Goal: Contribute content: Contribute content

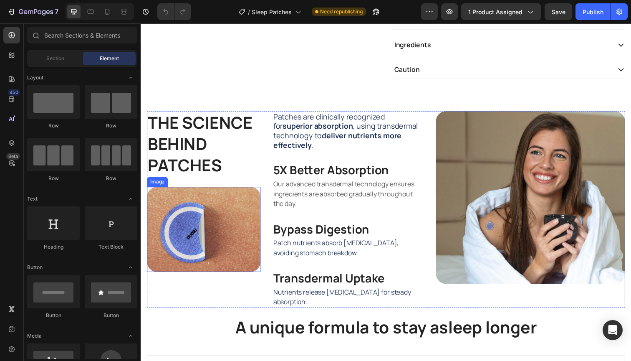
scroll to position [321, 0]
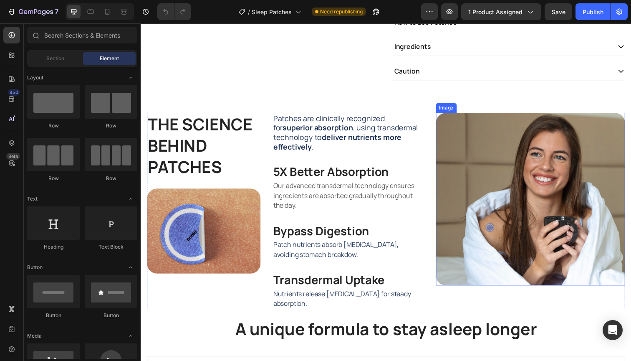
click at [579, 166] on img at bounding box center [538, 203] width 193 height 176
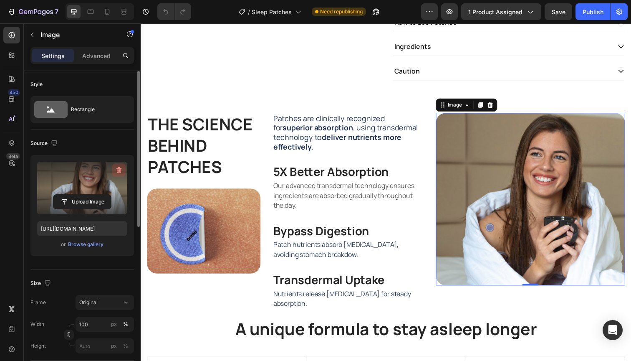
click at [118, 171] on icon "button" at bounding box center [119, 170] width 8 height 8
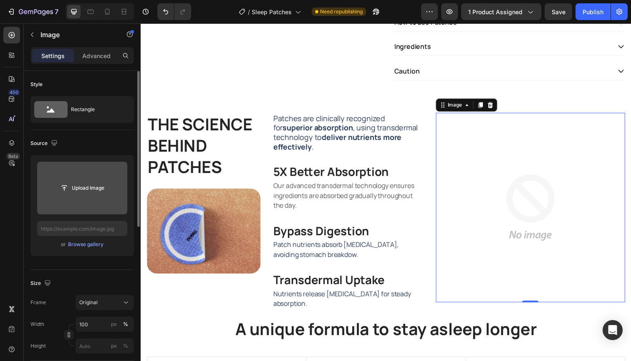
click at [89, 190] on input "file" at bounding box center [82, 188] width 58 height 14
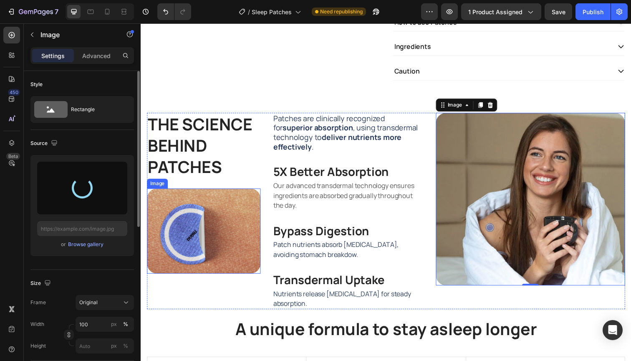
type input "[URL][DOMAIN_NAME]"
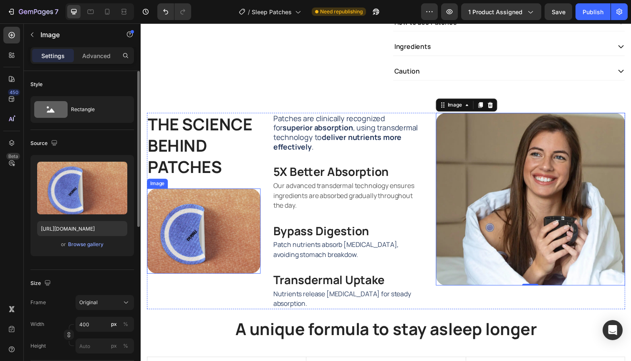
click at [241, 215] on img at bounding box center [205, 235] width 116 height 87
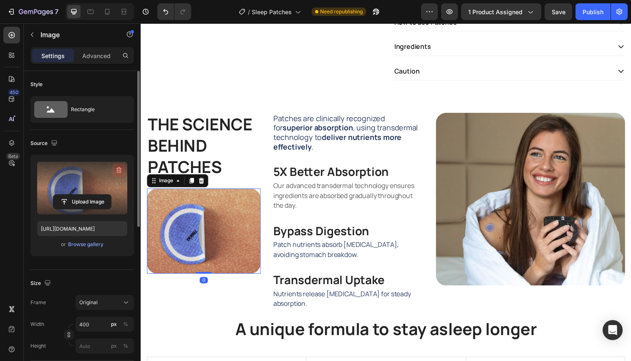
click at [118, 168] on icon "button" at bounding box center [118, 170] width 5 height 6
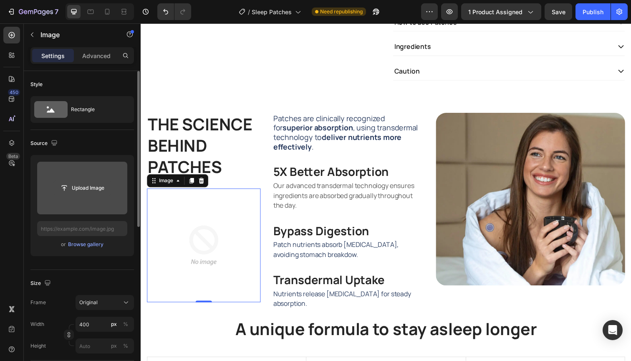
click at [93, 188] on input "file" at bounding box center [82, 188] width 58 height 14
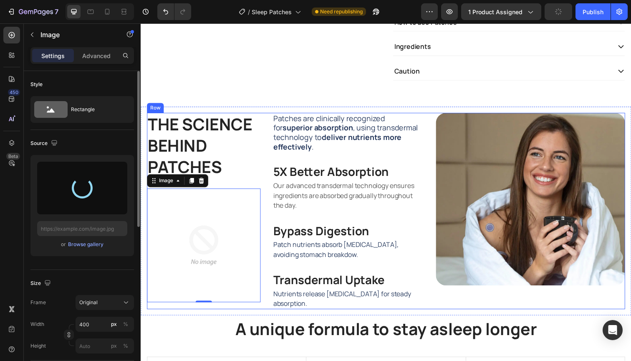
type input "[URL][DOMAIN_NAME]"
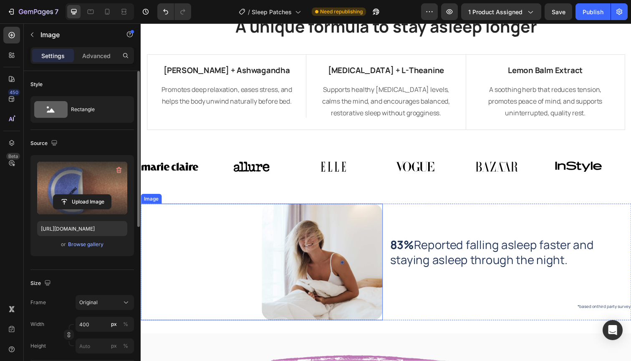
scroll to position [627, 0]
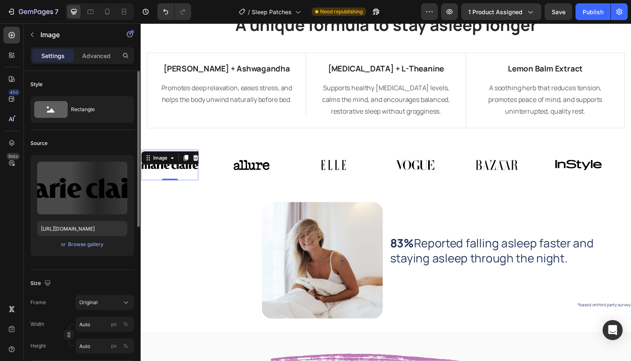
click at [192, 178] on div "Image 0" at bounding box center [170, 167] width 58 height 31
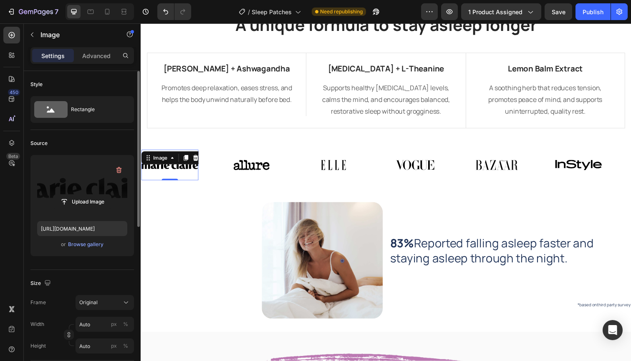
click at [71, 188] on label at bounding box center [82, 188] width 90 height 53
click at [71, 195] on input "file" at bounding box center [82, 202] width 58 height 14
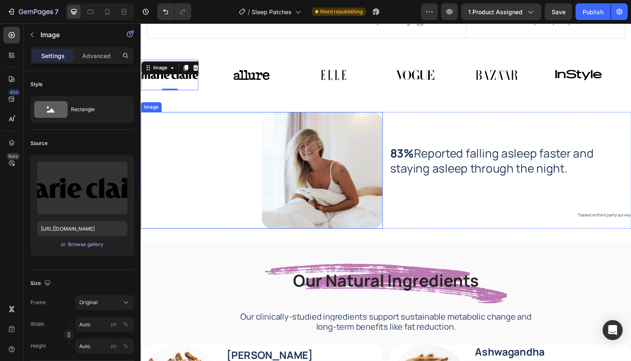
scroll to position [722, 0]
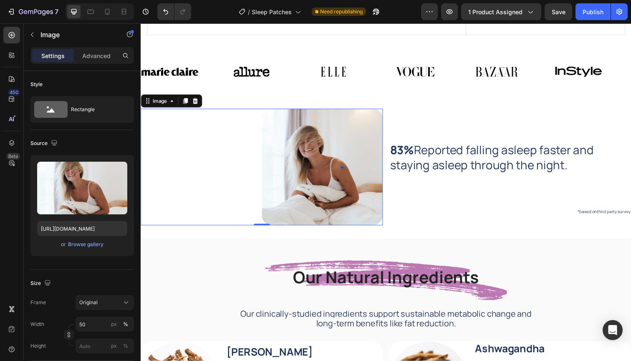
click at [317, 189] on img at bounding box center [326, 170] width 124 height 119
click at [77, 245] on div "Browse gallery" at bounding box center [85, 244] width 35 height 8
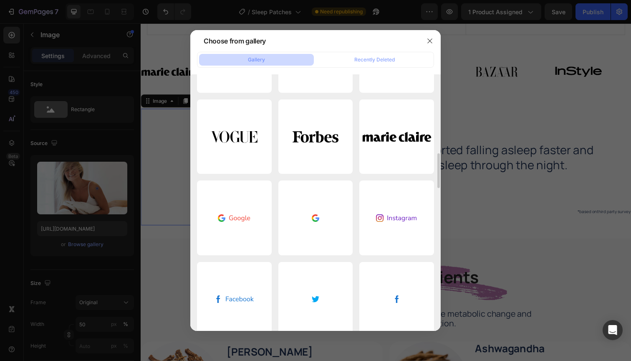
scroll to position [550, 0]
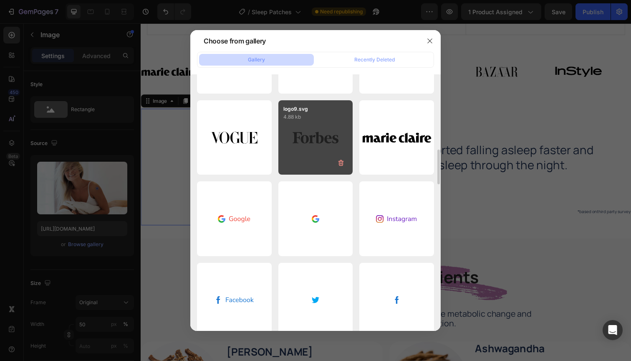
click at [317, 148] on div "logo9.svg 4.88 kb" at bounding box center [315, 137] width 75 height 75
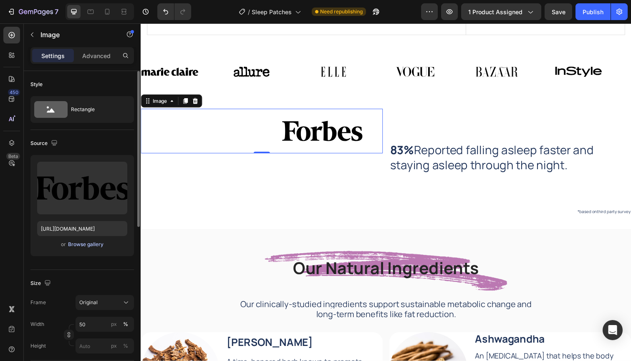
click at [76, 245] on div "Browse gallery" at bounding box center [85, 244] width 35 height 8
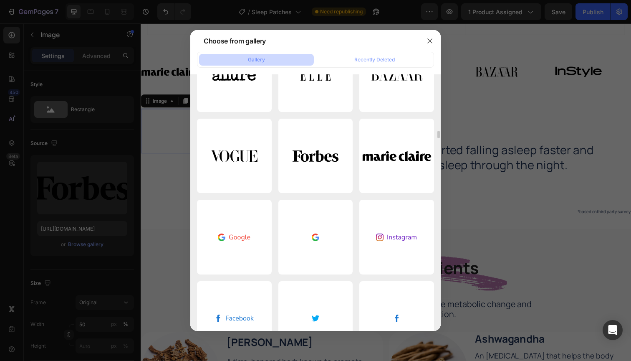
scroll to position [0, 0]
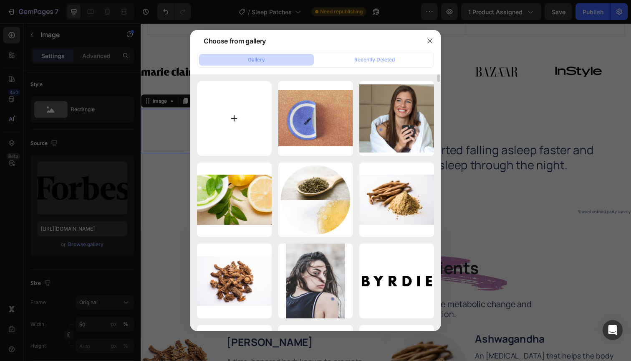
click at [236, 116] on input "file" at bounding box center [234, 118] width 75 height 75
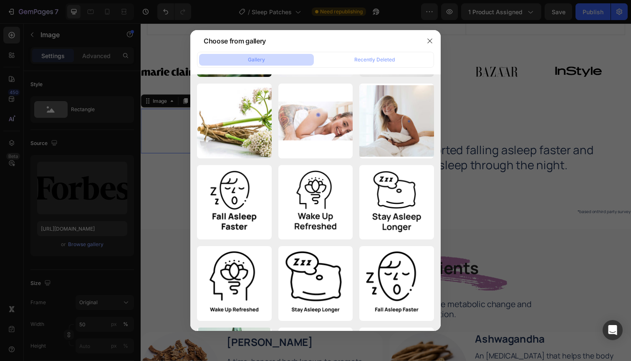
scroll to position [7127, 0]
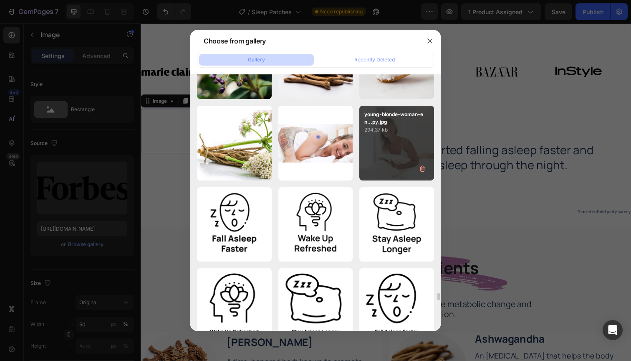
click at [391, 149] on div "young-blonde-woman-en...py.jpg 294.37 kb" at bounding box center [396, 143] width 75 height 75
type input "[URL][DOMAIN_NAME]"
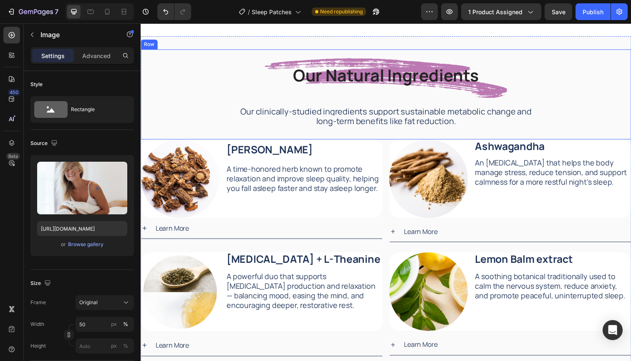
scroll to position [926, 0]
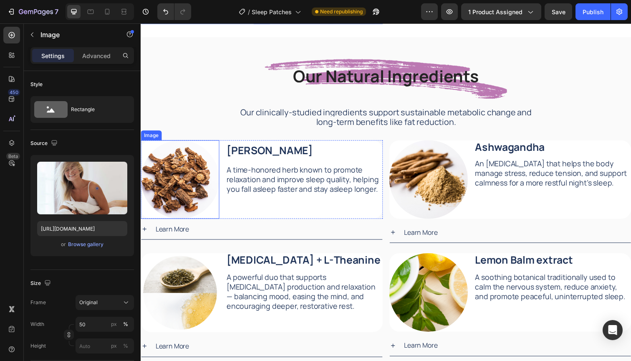
click at [195, 185] on img at bounding box center [181, 183] width 80 height 80
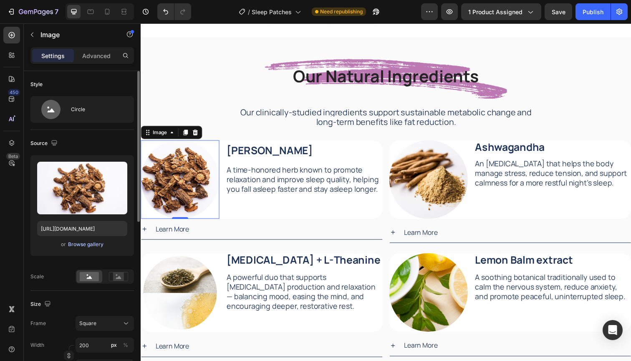
click at [77, 244] on div "Browse gallery" at bounding box center [85, 244] width 35 height 8
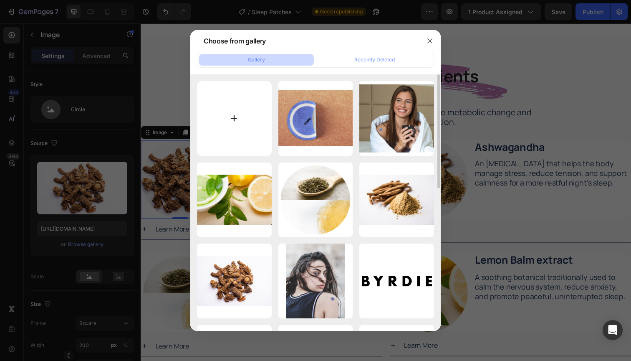
click at [234, 119] on input "file" at bounding box center [234, 118] width 75 height 75
type input "C:\fakepath\[PERSON_NAME]-patches-roots.webp"
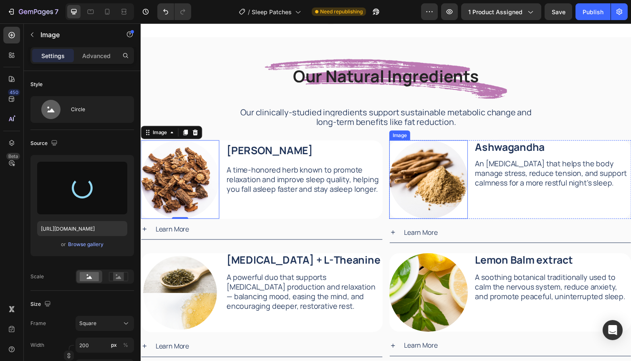
type input "[URL][DOMAIN_NAME]"
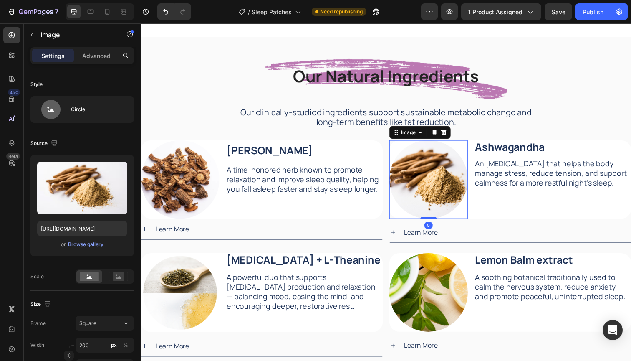
click at [432, 182] on img at bounding box center [435, 183] width 80 height 80
click at [83, 244] on div "Browse gallery" at bounding box center [85, 244] width 35 height 8
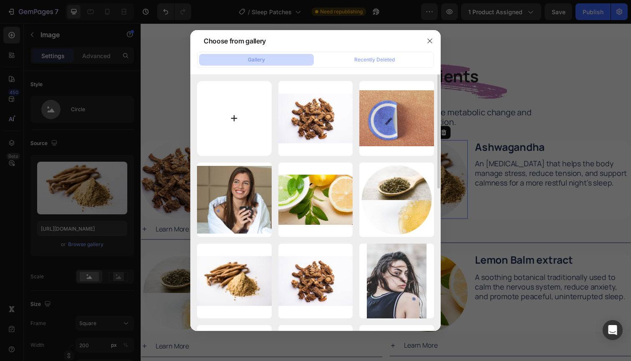
click at [231, 119] on input "file" at bounding box center [234, 118] width 75 height 75
type input "C:\fakepath\[PERSON_NAME]-patches-ginzen.webp"
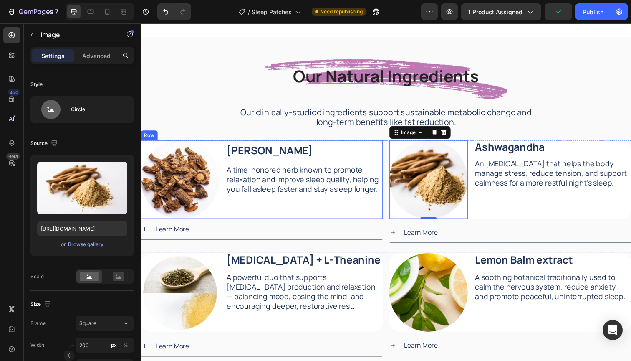
type input "[URL][DOMAIN_NAME]"
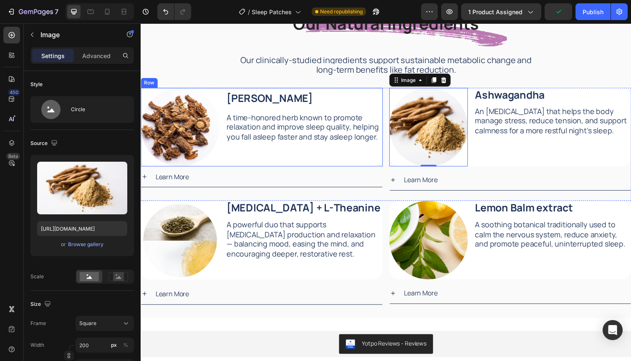
scroll to position [987, 0]
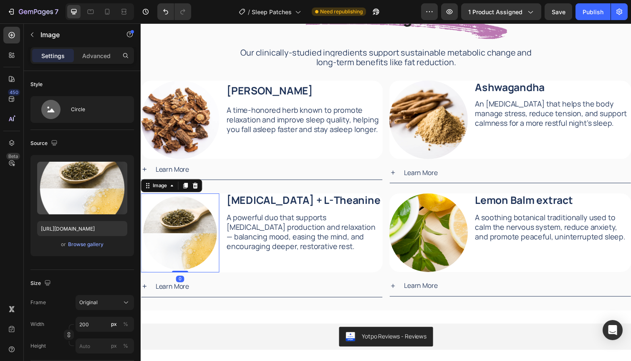
click at [195, 225] on img at bounding box center [181, 237] width 80 height 80
click at [79, 244] on div "Browse gallery" at bounding box center [85, 244] width 35 height 8
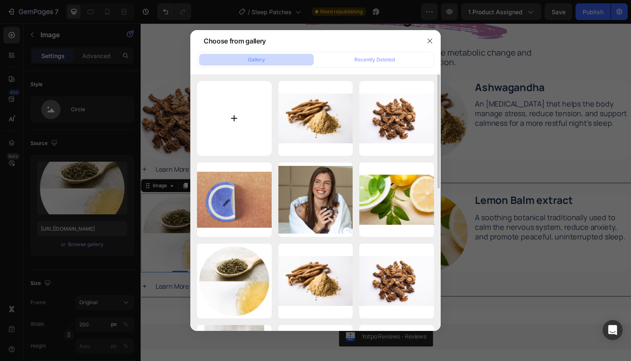
click at [238, 113] on input "file" at bounding box center [234, 118] width 75 height 75
type input "C:\fakepath\[PERSON_NAME]-patches-lemon-2.webp"
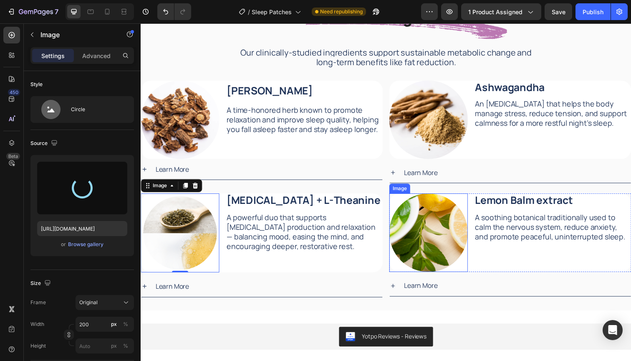
type input "[URL][DOMAIN_NAME]"
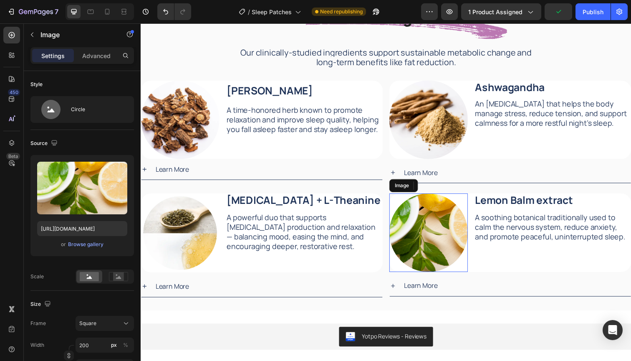
click at [444, 238] on img at bounding box center [435, 237] width 80 height 80
click at [84, 248] on button "Browse gallery" at bounding box center [86, 244] width 36 height 8
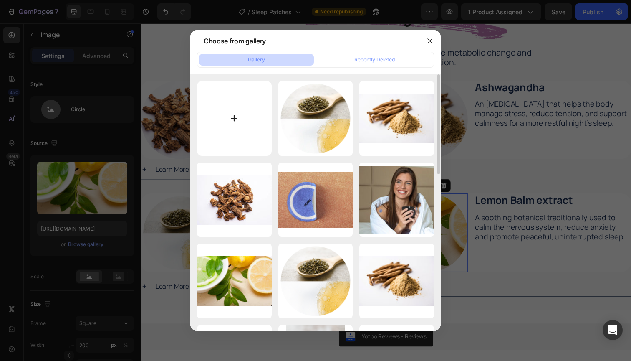
click at [236, 114] on input "file" at bounding box center [234, 118] width 75 height 75
type input "C:\fakepath\[PERSON_NAME]-patches-lemon.webp"
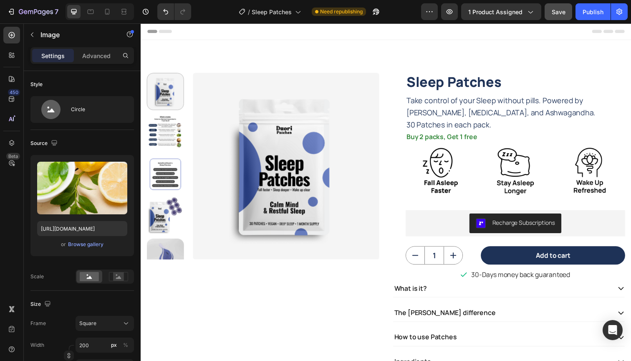
scroll to position [0, 0]
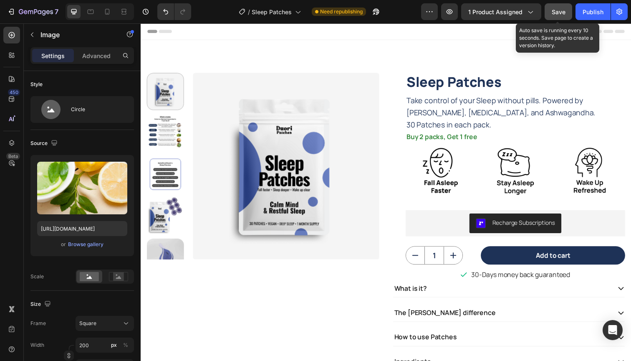
click at [555, 9] on span "Save" at bounding box center [559, 11] width 14 height 7
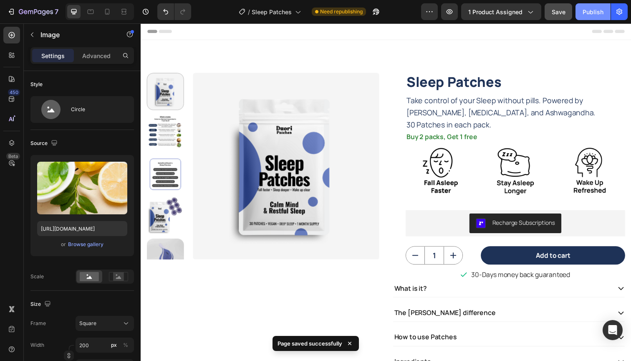
click at [590, 10] on div "Publish" at bounding box center [593, 12] width 21 height 9
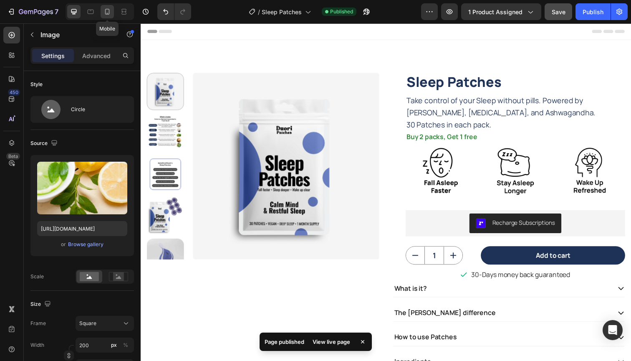
click at [109, 9] on icon at bounding box center [107, 12] width 8 height 8
type input "[URL][DOMAIN_NAME]"
type input "80"
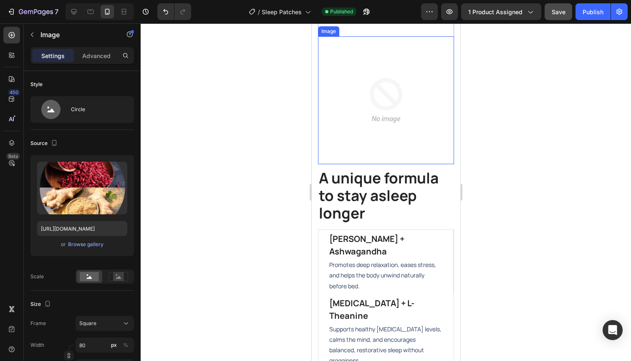
scroll to position [701, 0]
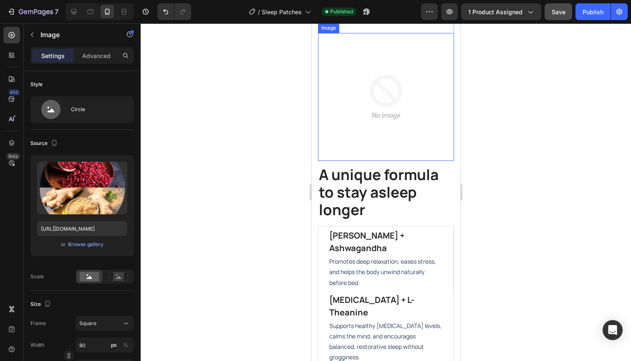
click at [374, 154] on img at bounding box center [386, 97] width 128 height 128
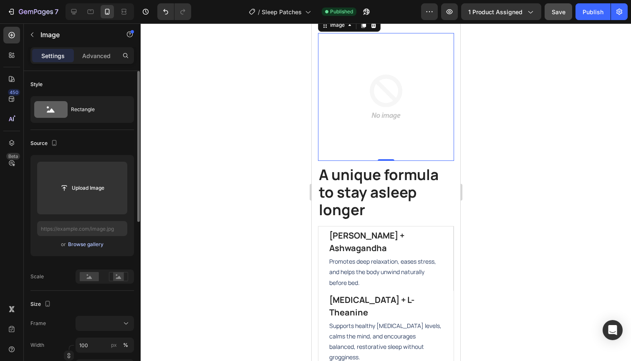
click at [81, 245] on div "Browse gallery" at bounding box center [85, 244] width 35 height 8
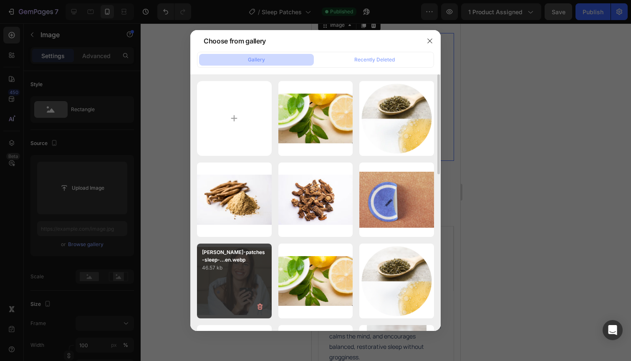
click at [241, 286] on div "[PERSON_NAME]-patches-sleep-...en.webp 46.57 kb" at bounding box center [234, 280] width 75 height 75
type input "[URL][DOMAIN_NAME]"
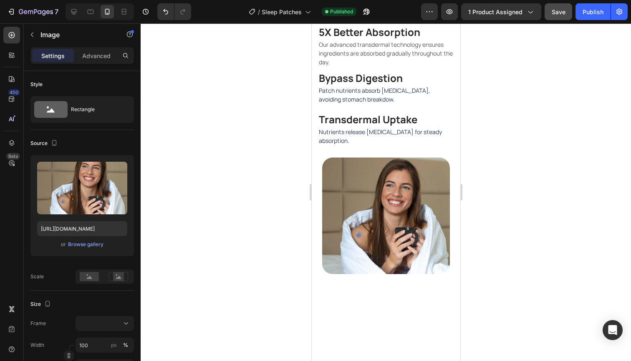
scroll to position [342, 0]
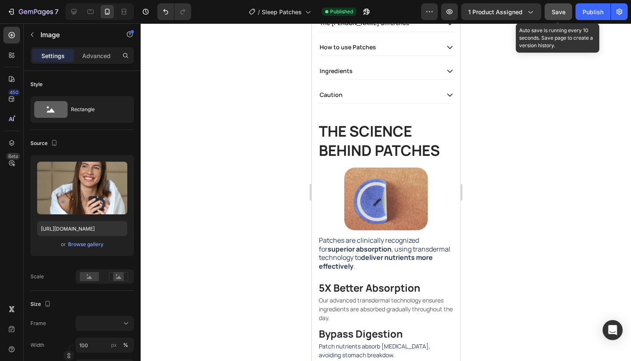
click at [552, 6] on button "Save" at bounding box center [559, 11] width 28 height 17
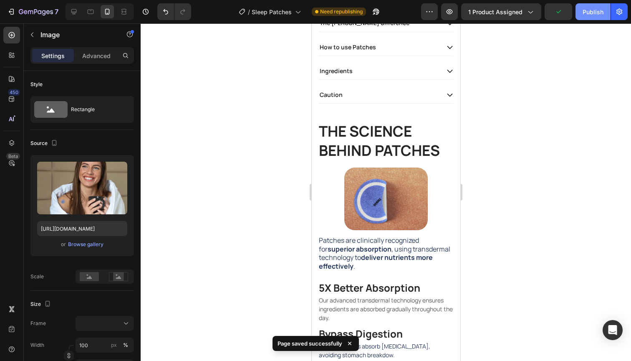
click at [590, 8] on div "Publish" at bounding box center [593, 12] width 21 height 9
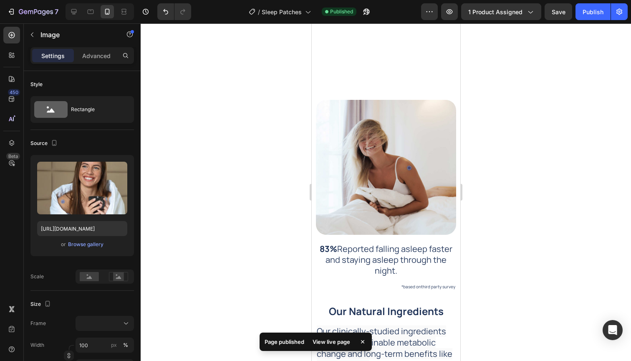
scroll to position [1047, 0]
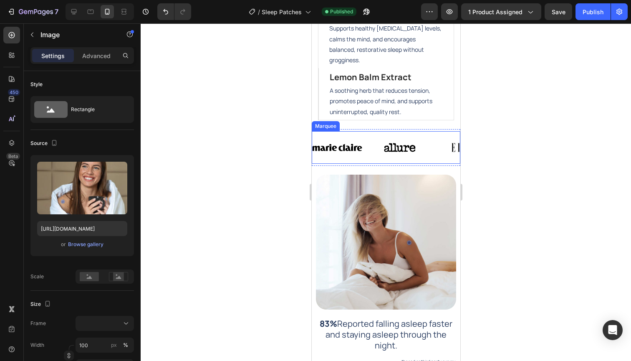
click at [370, 133] on div "Image" at bounding box center [343, 147] width 63 height 28
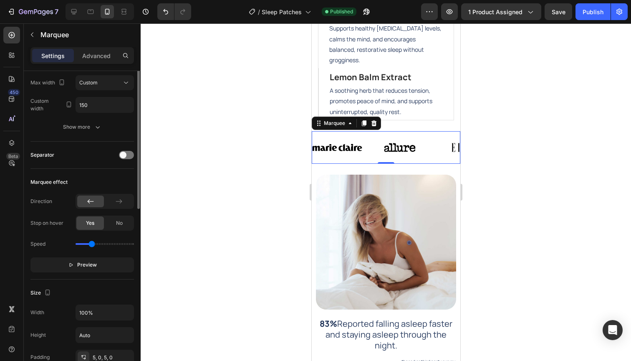
scroll to position [140, 0]
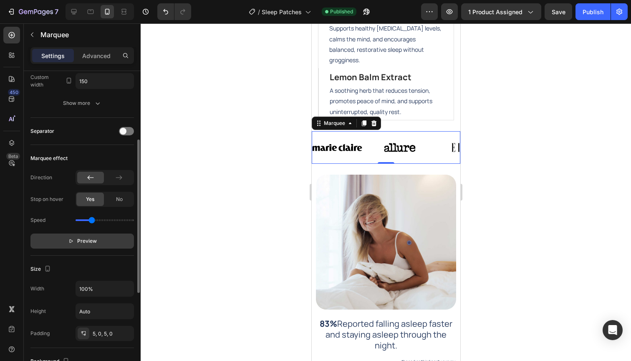
click at [65, 240] on button "Preview" at bounding box center [82, 240] width 104 height 15
drag, startPoint x: 91, startPoint y: 220, endPoint x: 86, endPoint y: 220, distance: 4.6
click at [86, 220] on input "range" at bounding box center [105, 220] width 58 height 2
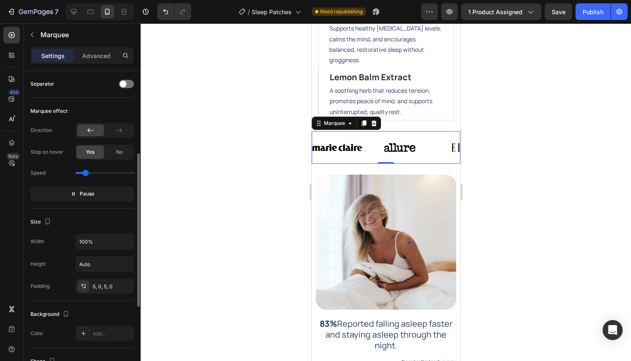
scroll to position [152, 0]
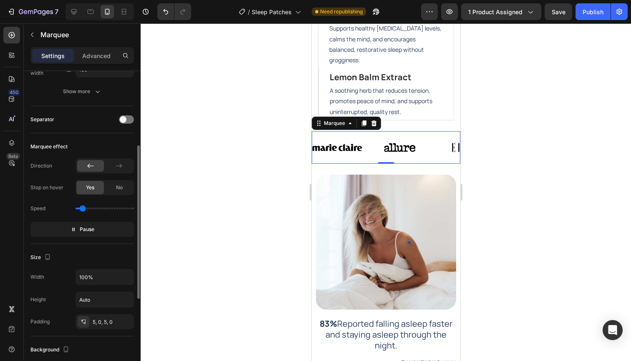
type input "0.3"
click at [83, 208] on input "range" at bounding box center [105, 208] width 58 height 2
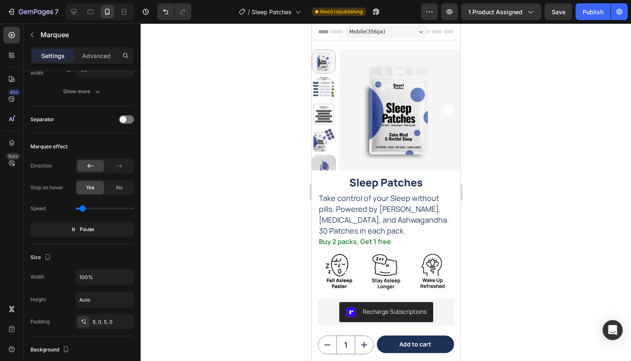
scroll to position [0, 0]
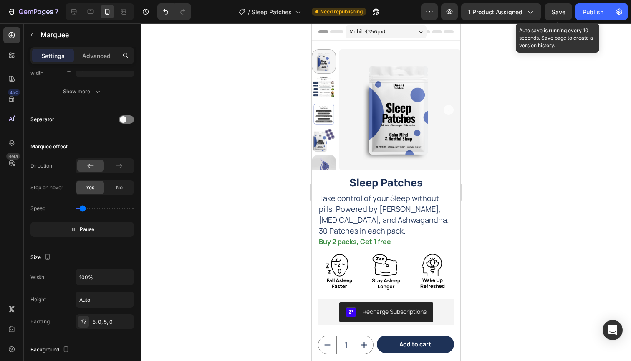
click at [564, 11] on span "Save" at bounding box center [559, 11] width 14 height 7
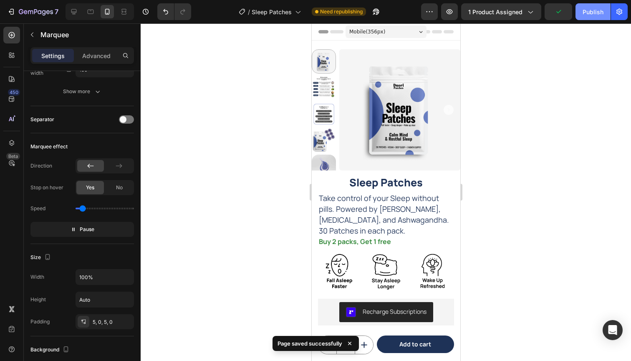
click at [588, 10] on div "Publish" at bounding box center [593, 12] width 21 height 9
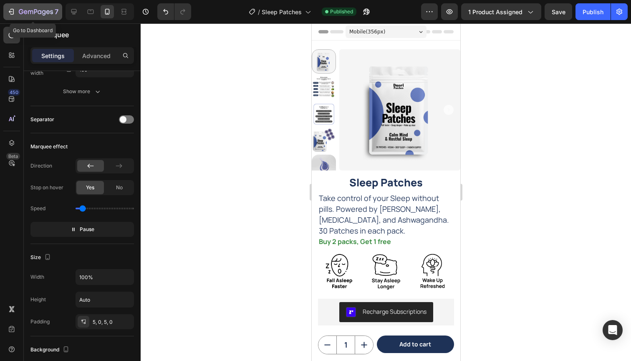
click at [12, 10] on icon "button" at bounding box center [11, 12] width 8 height 8
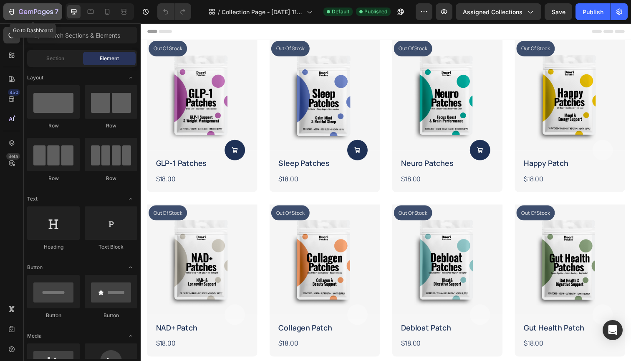
click at [9, 10] on icon "button" at bounding box center [11, 12] width 8 height 8
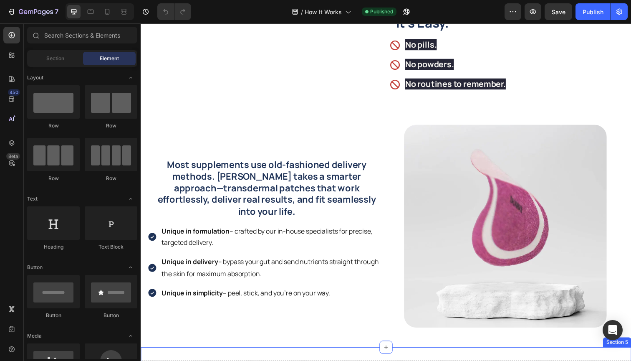
scroll to position [471, 0]
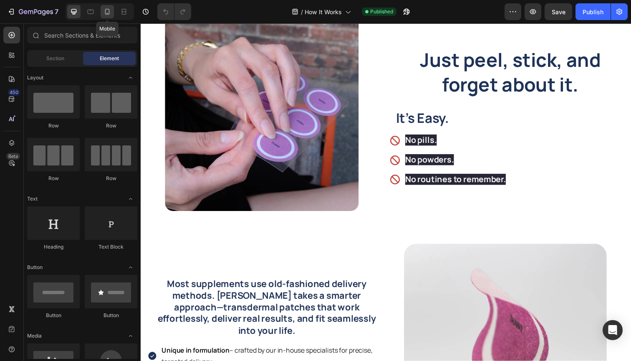
click at [106, 13] on icon at bounding box center [107, 12] width 8 height 8
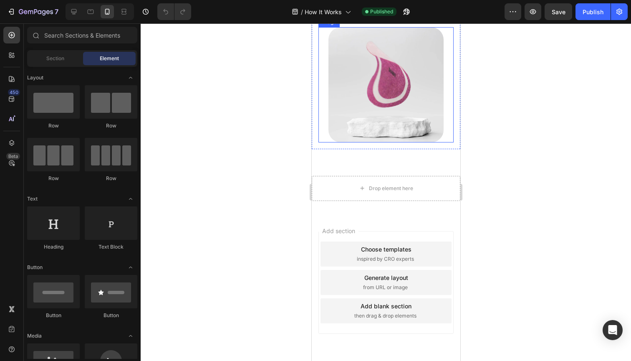
scroll to position [760, 0]
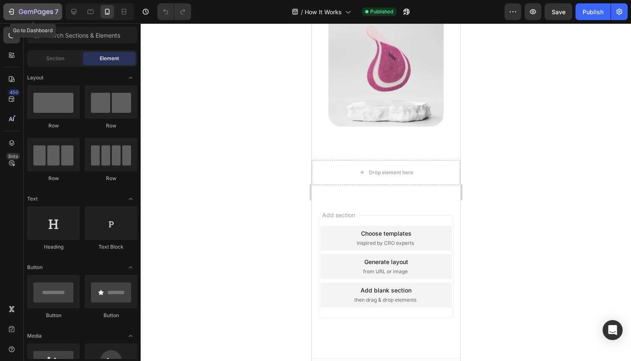
click at [17, 10] on div "7" at bounding box center [32, 12] width 51 height 10
